Goal: Task Accomplishment & Management: Manage account settings

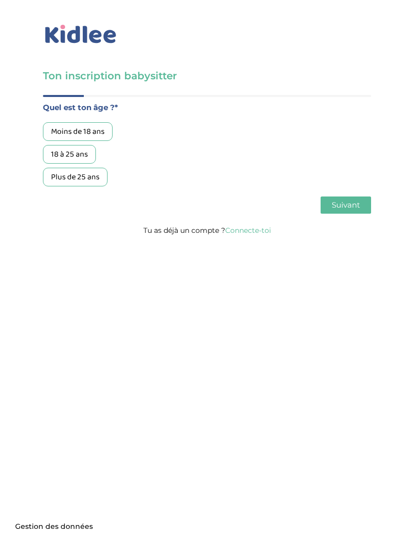
click at [264, 224] on div "Quel est ton âge ?* Moins de 18 ans 18 à 25 ans Plus de 25 ans As tu tes dispon…" at bounding box center [207, 159] width 328 height 129
click at [262, 230] on link "Connecte-toi" at bounding box center [248, 230] width 46 height 9
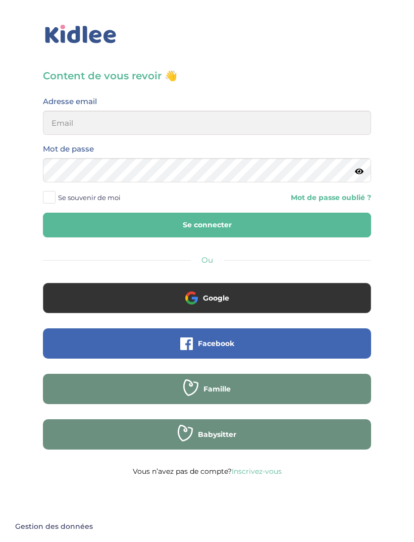
click at [255, 233] on button "Se connecter" at bounding box center [207, 225] width 328 height 25
type input "sarahlyadss@gmail.com"
click at [207, 225] on button "Se connecter" at bounding box center [207, 225] width 328 height 25
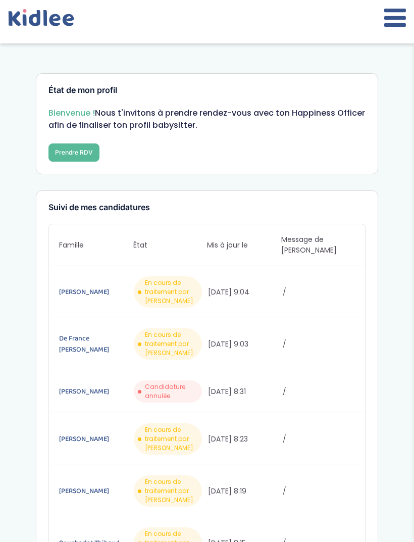
click at [389, 17] on icon at bounding box center [395, 17] width 22 height 25
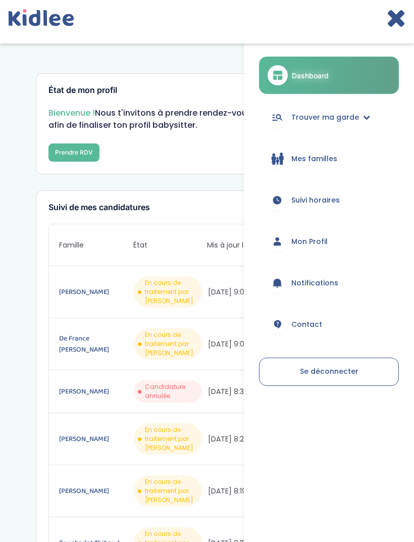
click at [362, 118] on link "Trouver ma garde" at bounding box center [329, 117] width 140 height 36
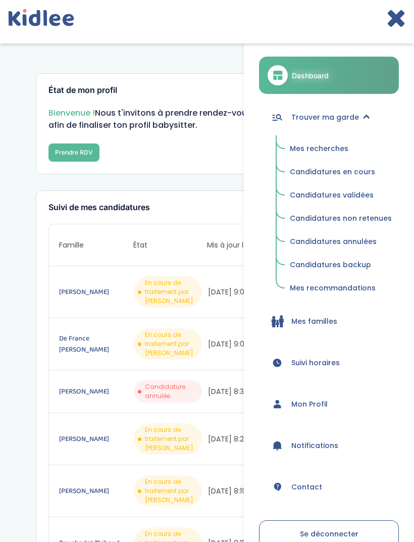
click at [349, 146] on span "Mes recherches" at bounding box center [319, 148] width 59 height 10
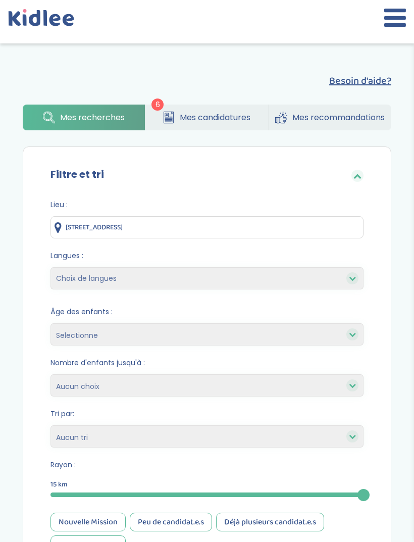
click at [216, 112] on span "Mes candidatures" at bounding box center [215, 117] width 71 height 13
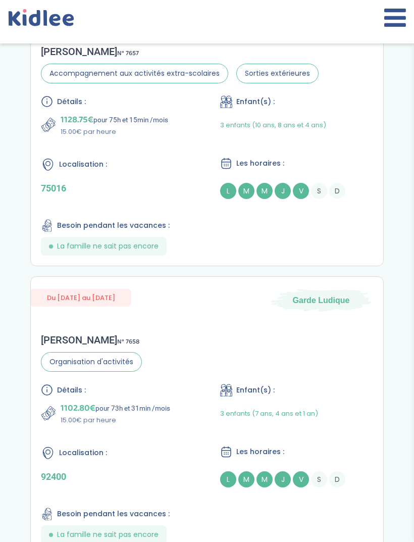
scroll to position [293, 0]
click at [348, 238] on div "Détails : 1128.75€ pour 75h et 15min /mois 15.00€ par heure Enfant(s) : 3 enfan…" at bounding box center [207, 176] width 332 height 160
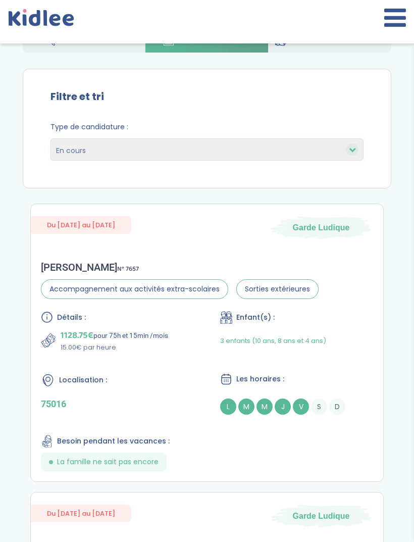
scroll to position [0, 0]
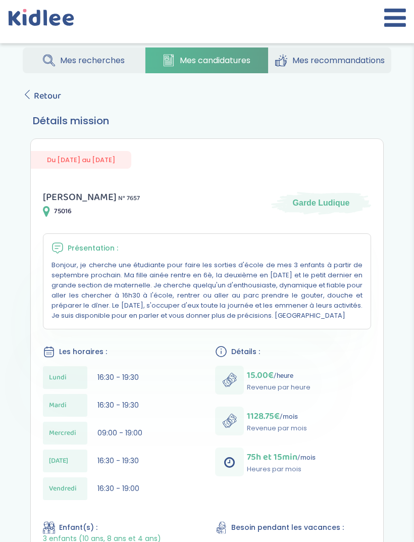
scroll to position [26, 0]
click at [40, 96] on span "Retour" at bounding box center [47, 95] width 27 height 14
